Goal: Task Accomplishment & Management: Use online tool/utility

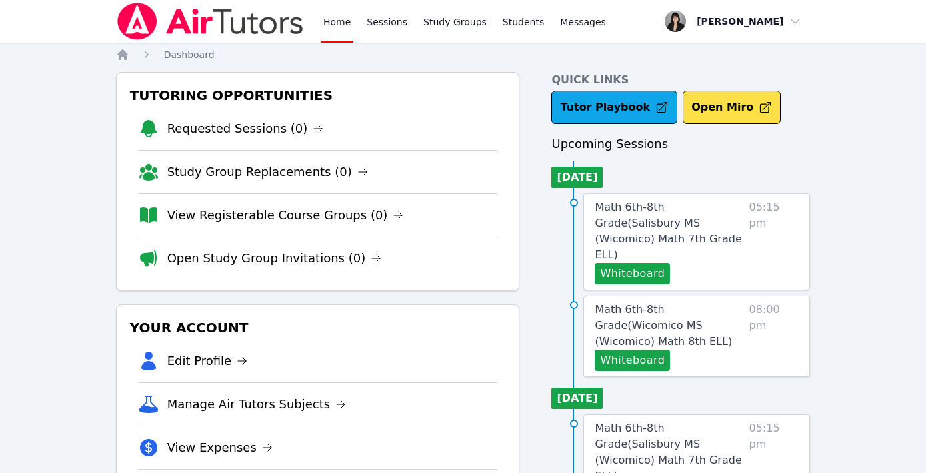
click at [305, 170] on link "Study Group Replacements (0)" at bounding box center [267, 172] width 201 height 19
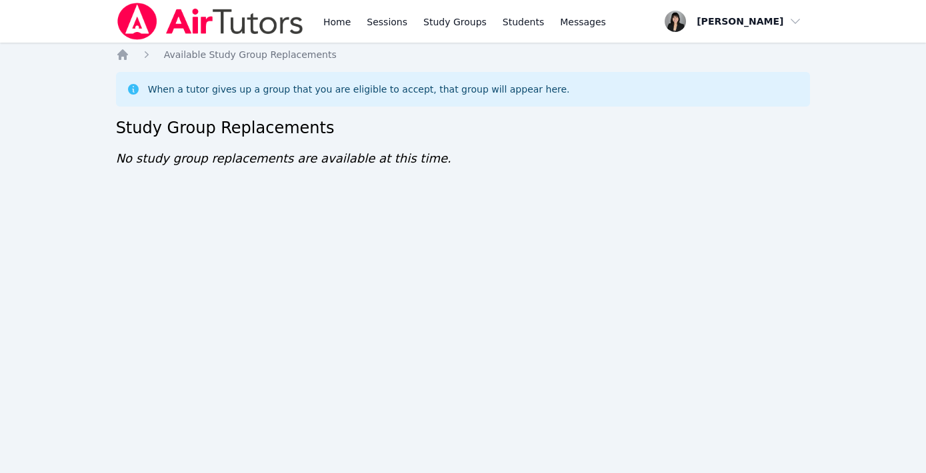
click at [119, 45] on div "Home Sessions Study Groups Students Messages Open user menu Kirsten Marino Open…" at bounding box center [463, 236] width 926 height 473
click at [375, 19] on link "Sessions" at bounding box center [387, 21] width 46 height 43
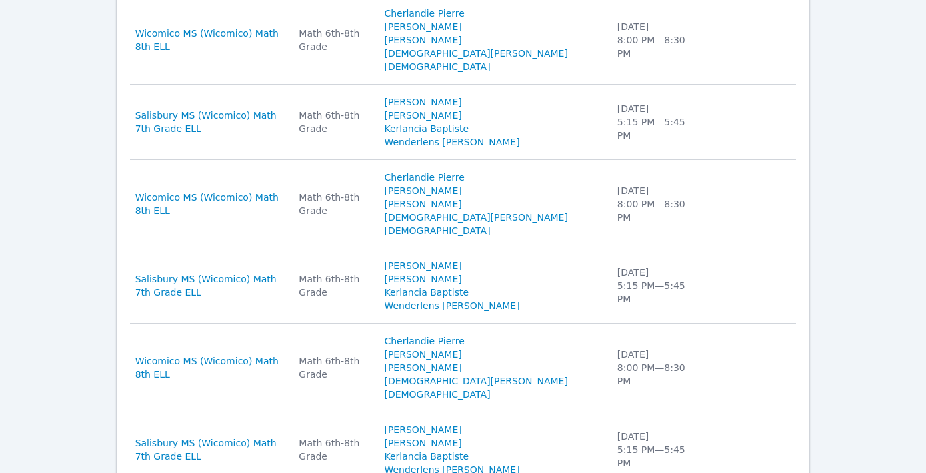
scroll to position [903, 0]
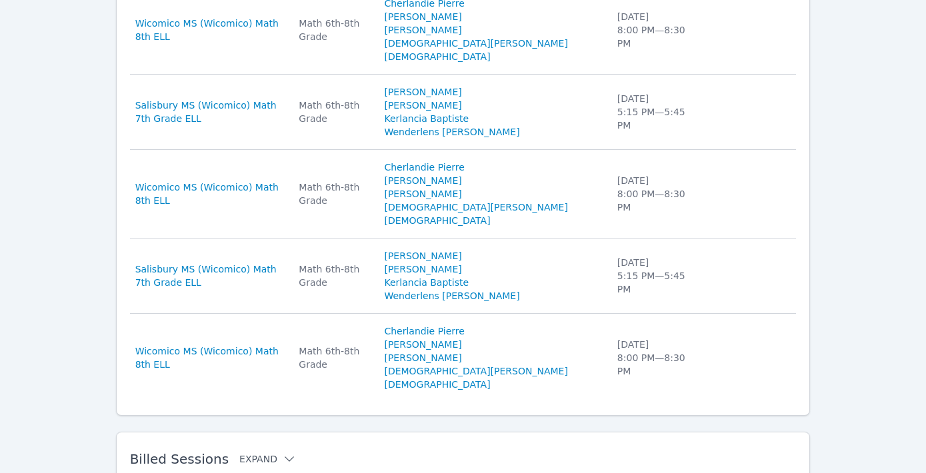
click at [283, 453] on icon at bounding box center [289, 459] width 13 height 13
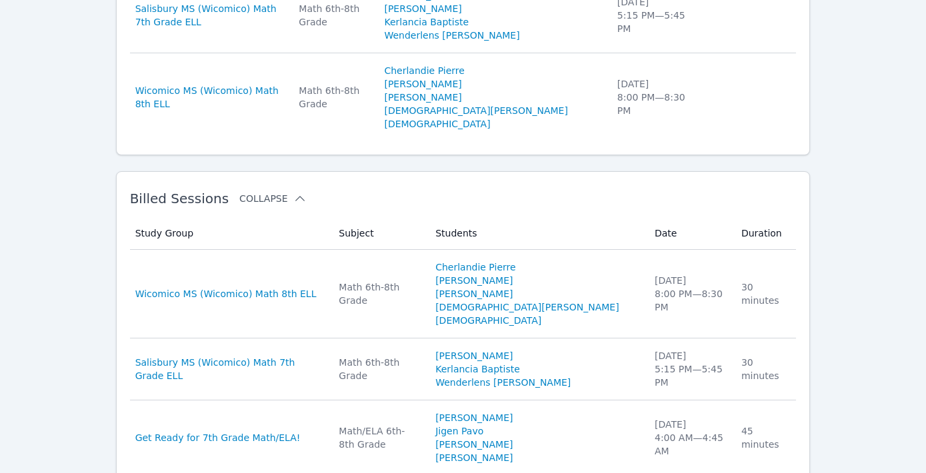
scroll to position [1171, 0]
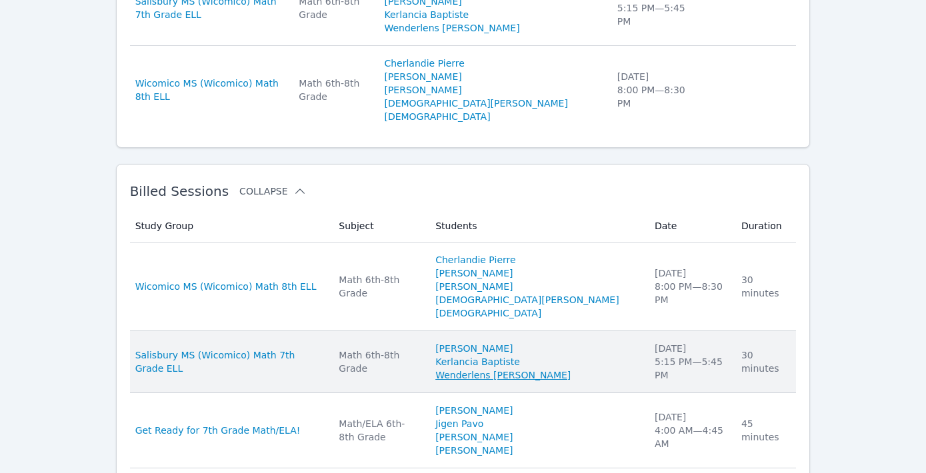
click at [529, 369] on link "Wenderlens Demosthene" at bounding box center [502, 375] width 135 height 13
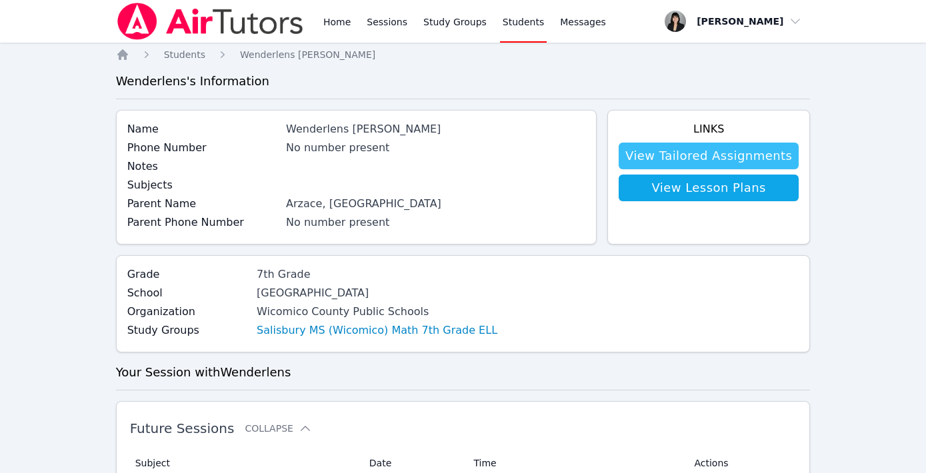
click at [670, 155] on link "View Tailored Assignments" at bounding box center [709, 156] width 180 height 27
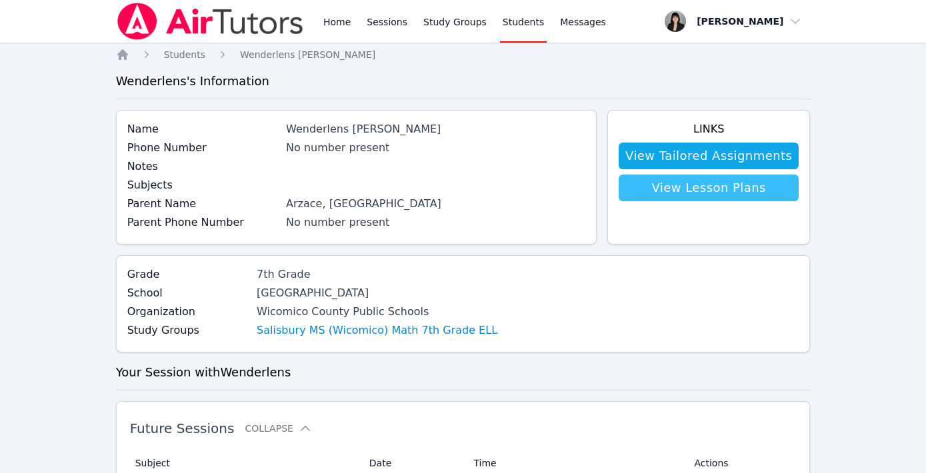
click at [712, 192] on link "View Lesson Plans" at bounding box center [709, 188] width 180 height 27
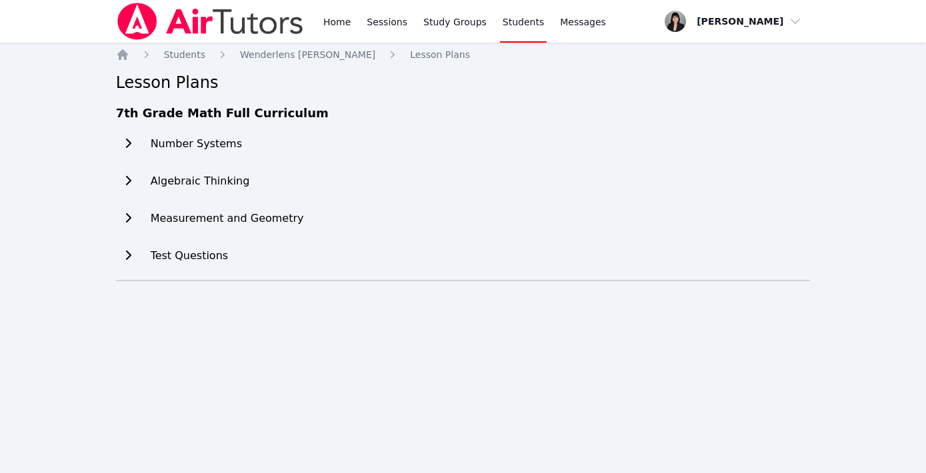
click at [131, 147] on icon at bounding box center [127, 143] width 13 height 11
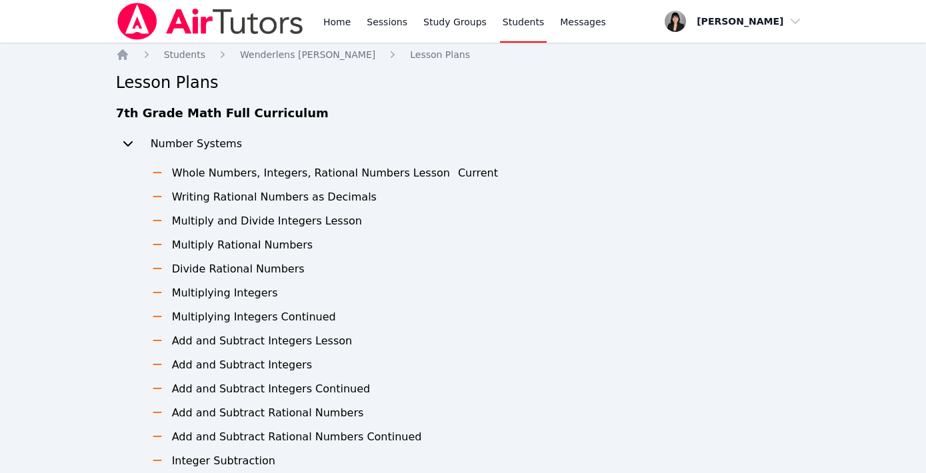
click at [131, 147] on icon at bounding box center [127, 143] width 13 height 11
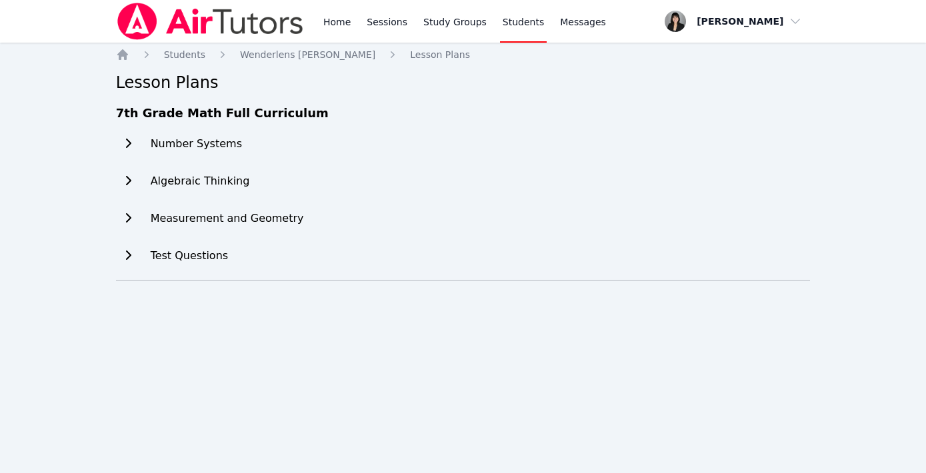
click at [127, 253] on icon at bounding box center [128, 255] width 5 height 9
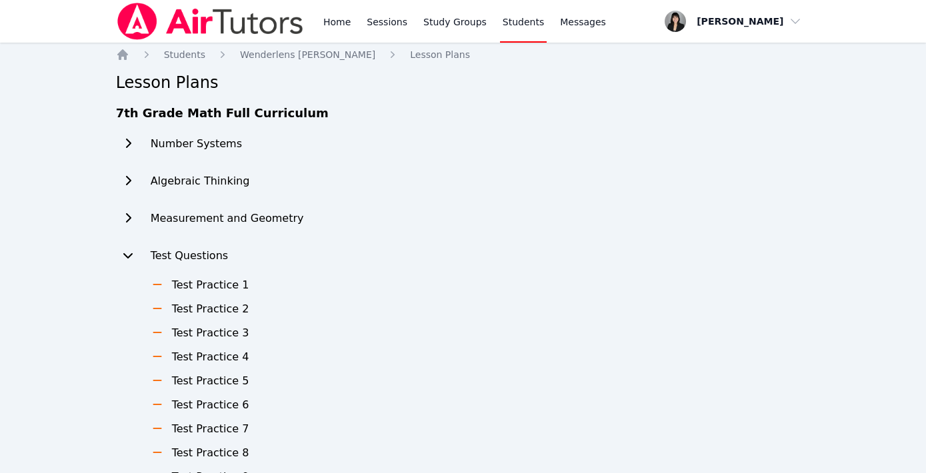
click at [127, 253] on icon at bounding box center [127, 255] width 13 height 11
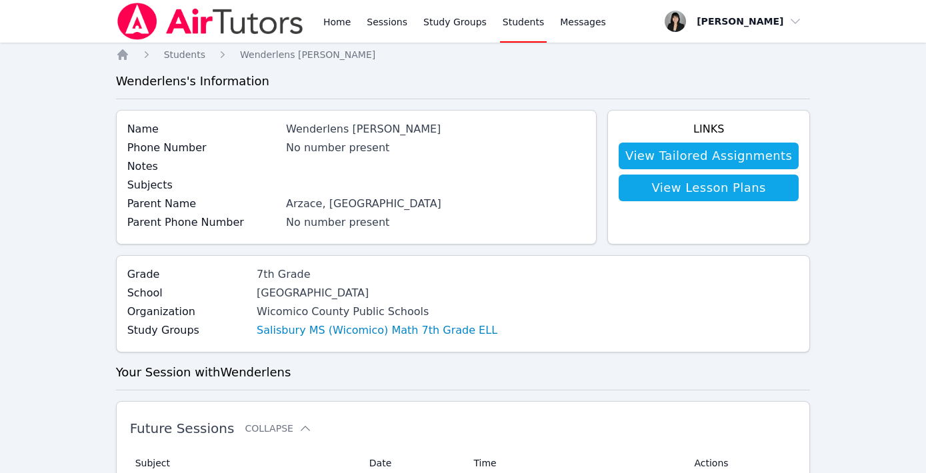
scroll to position [903, 0]
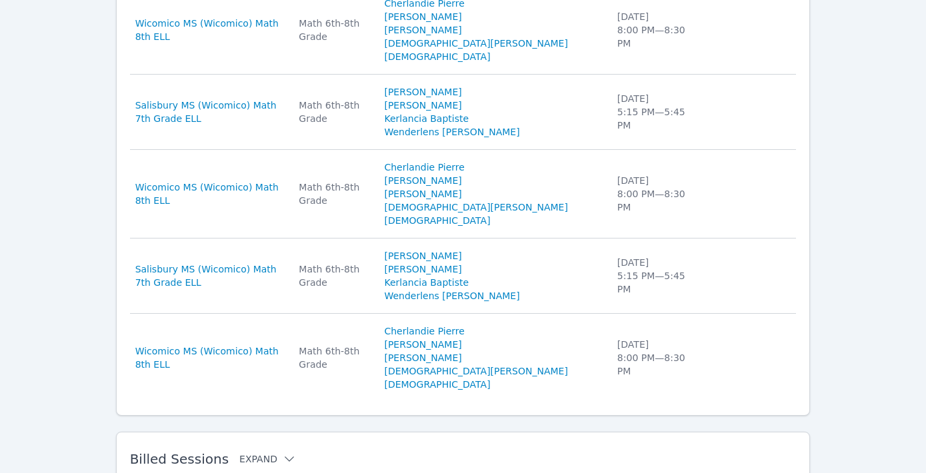
click at [256, 453] on button "Expand" at bounding box center [267, 459] width 57 height 13
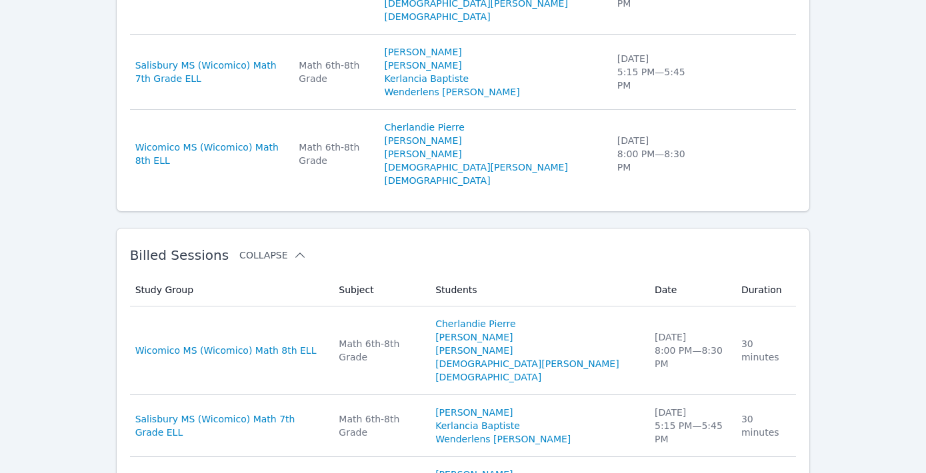
scroll to position [1138, 0]
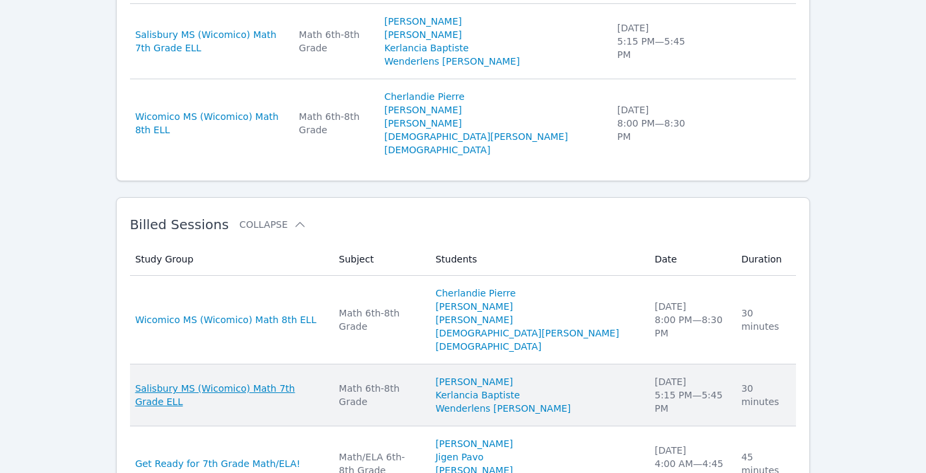
click at [227, 382] on span "Salisbury MS (Wicomico) Math 7th Grade ELL" at bounding box center [229, 395] width 188 height 27
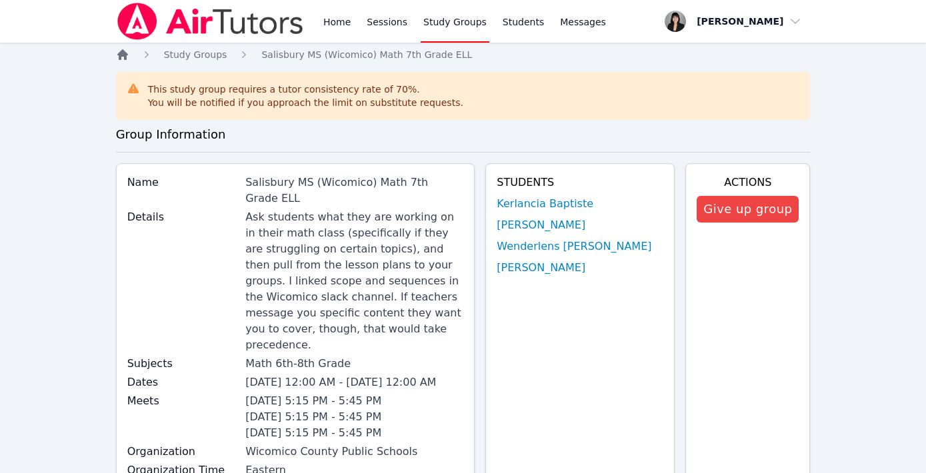
click at [123, 59] on icon "Breadcrumb" at bounding box center [122, 54] width 13 height 13
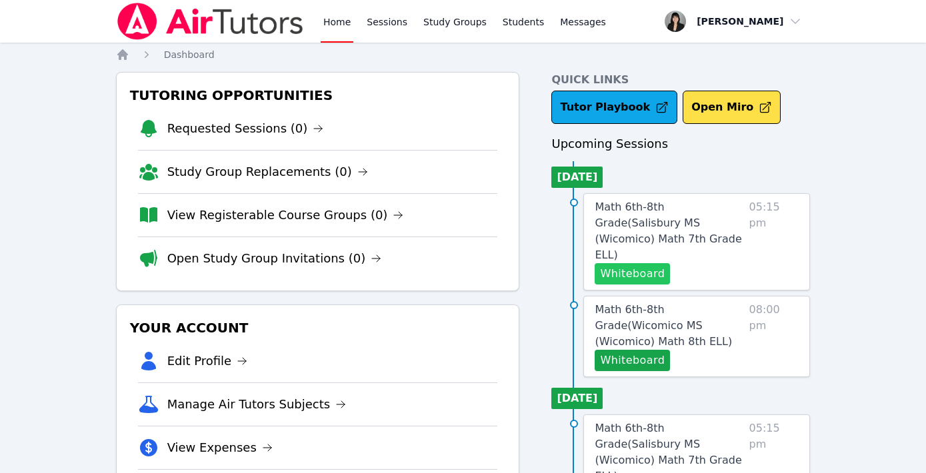
click at [642, 263] on button "Whiteboard" at bounding box center [632, 273] width 75 height 21
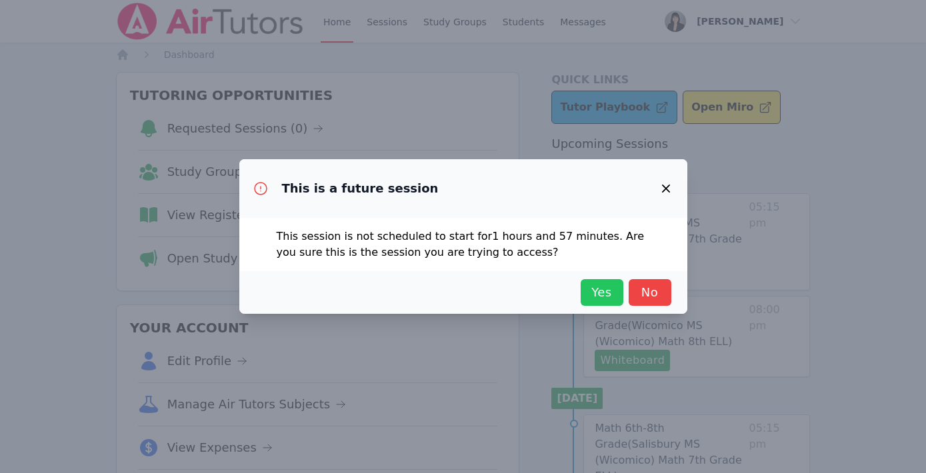
click at [603, 293] on span "Yes" at bounding box center [601, 292] width 29 height 19
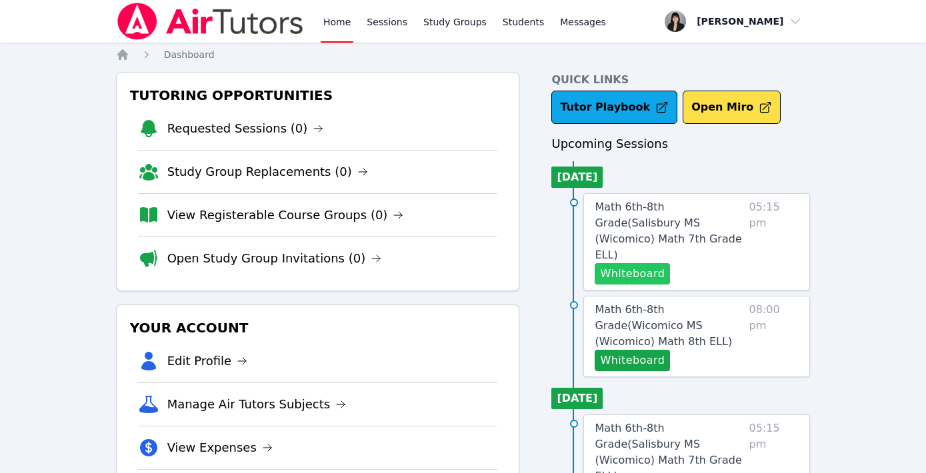
click at [627, 263] on button "Whiteboard" at bounding box center [632, 273] width 75 height 21
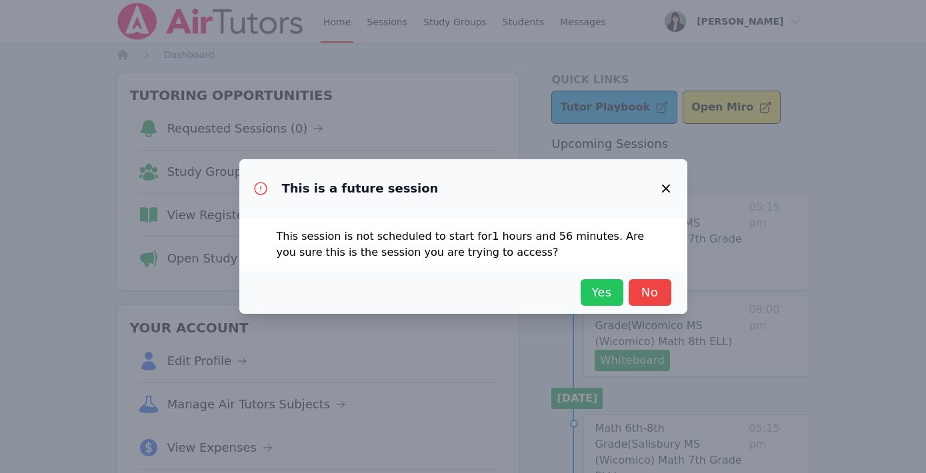
click at [601, 291] on span "Yes" at bounding box center [601, 292] width 29 height 19
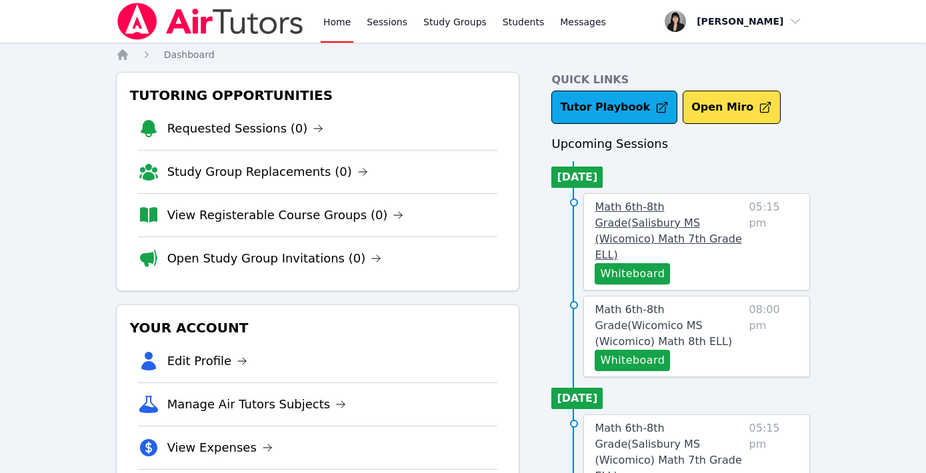
click at [660, 202] on span "Math 6th-8th Grade ( Salisbury MS (Wicomico) Math 7th Grade ELL )" at bounding box center [668, 231] width 147 height 61
